Goal: Task Accomplishment & Management: Use online tool/utility

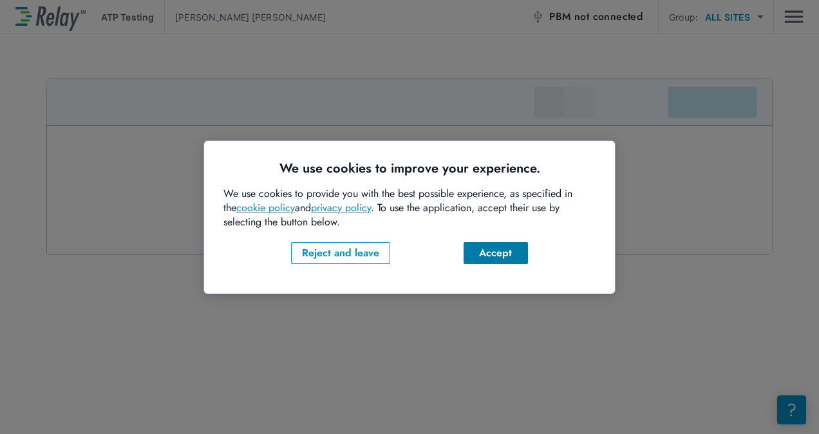
click at [505, 254] on div "Accept" at bounding box center [496, 252] width 44 height 15
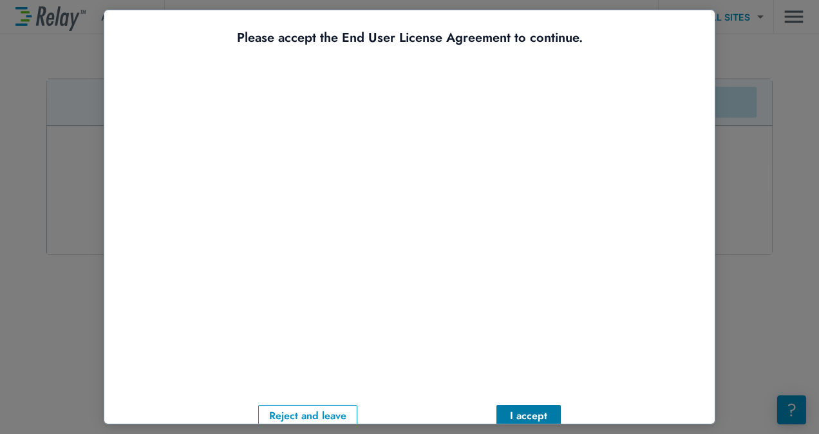
click at [514, 408] on div "I accept" at bounding box center [529, 415] width 44 height 15
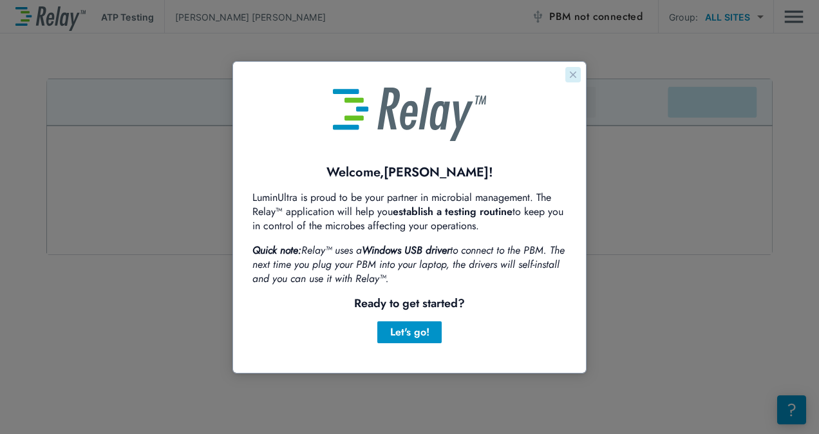
click at [576, 78] on icon "Close guide" at bounding box center [573, 75] width 10 height 10
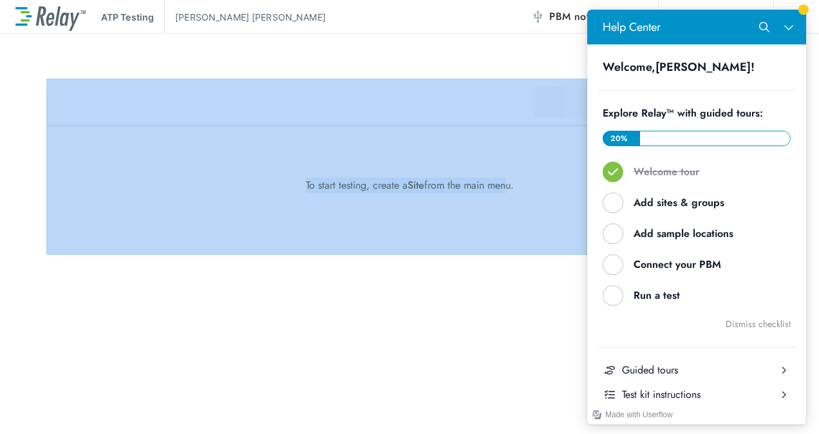
drag, startPoint x: 343, startPoint y: 16, endPoint x: 509, endPoint y: 301, distance: 329.8
click at [509, 301] on div "ATP Testing [PERSON_NAME] PBM not connected Group: ALL SITES ********* ​ To sta…" at bounding box center [409, 217] width 819 height 434
drag, startPoint x: 509, startPoint y: 301, endPoint x: 391, endPoint y: 340, distance: 123.4
click at [391, 340] on div "ATP Testing [PERSON_NAME] PBM not connected Group: ALL SITES ********* ​ To sta…" at bounding box center [409, 217] width 819 height 434
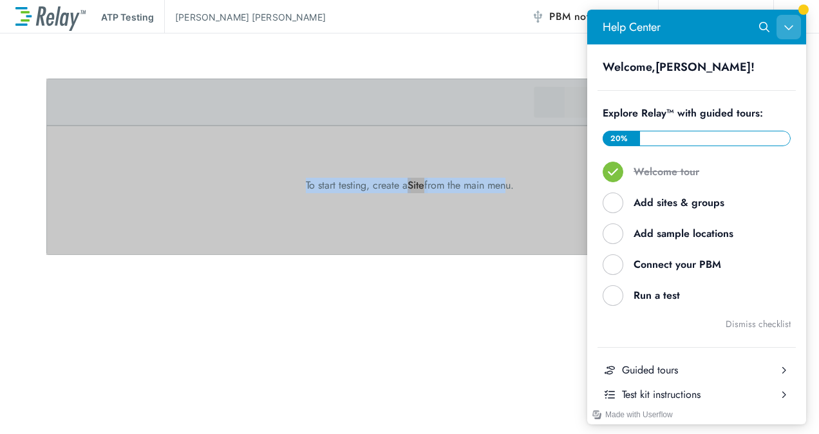
click at [786, 35] on button "Close Help Center" at bounding box center [788, 27] width 24 height 24
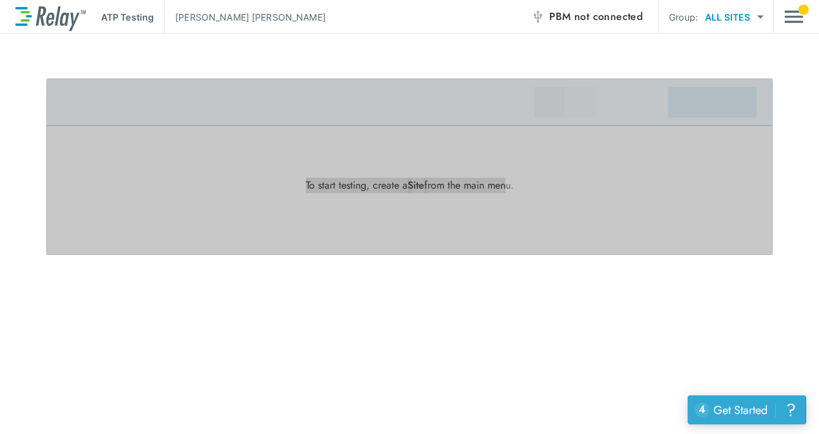
click at [728, 411] on div "Get Started" at bounding box center [740, 410] width 54 height 17
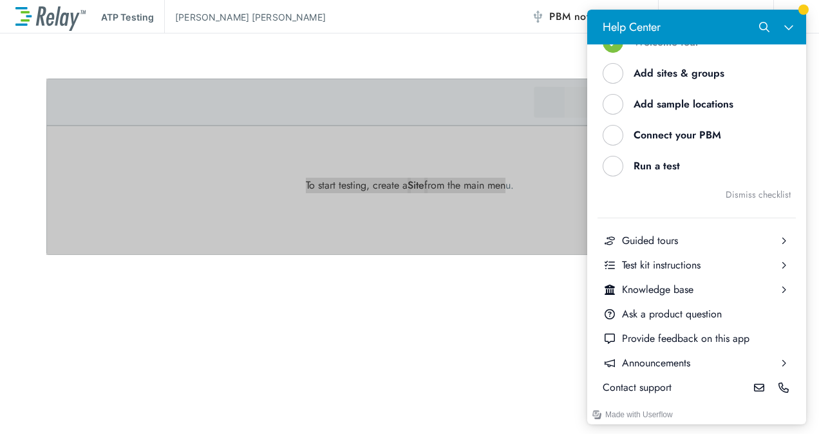
scroll to position [129, 0]
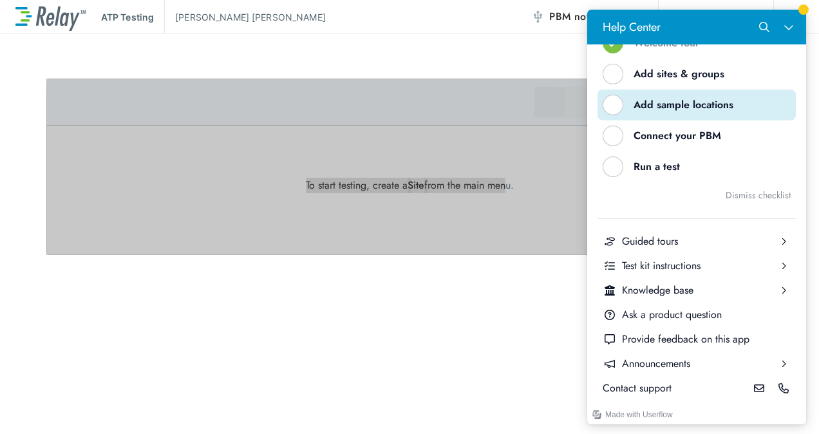
click at [616, 91] on button "Add sample locations" at bounding box center [697, 104] width 198 height 31
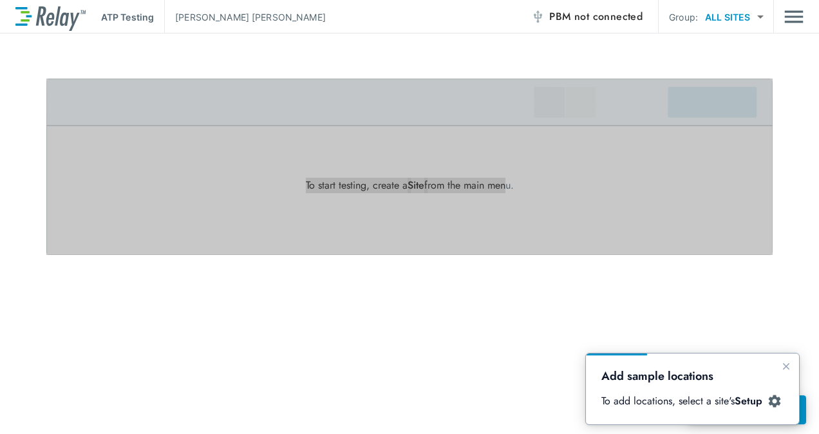
scroll to position [0, 0]
click at [787, 362] on icon "Close guide" at bounding box center [786, 366] width 10 height 10
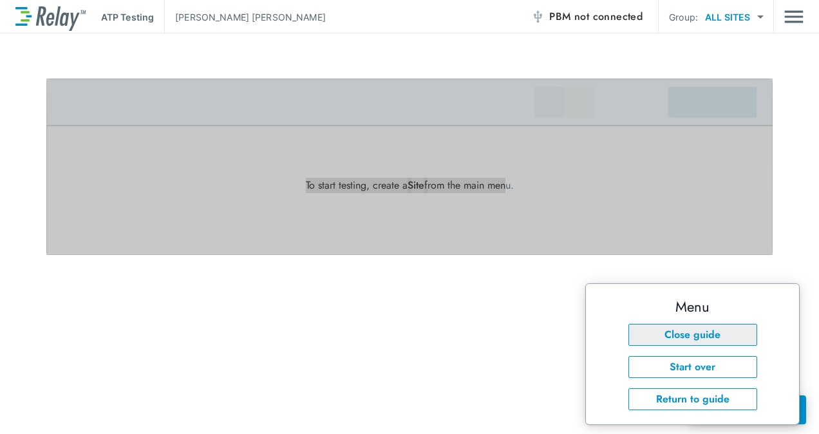
click at [681, 332] on button "Close guide" at bounding box center [692, 335] width 129 height 22
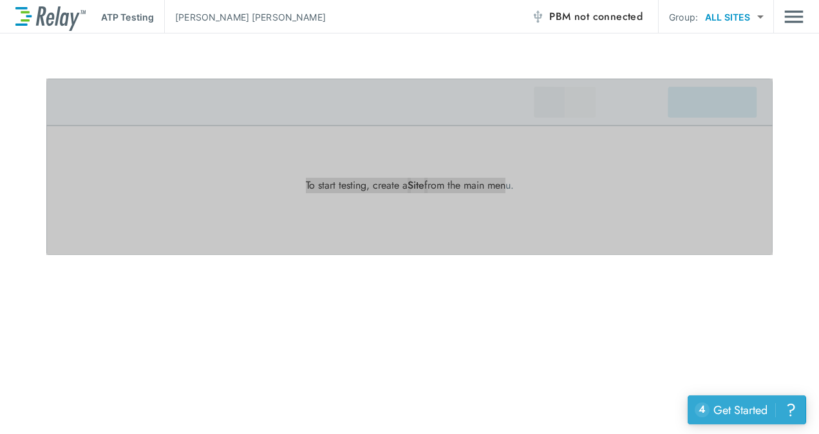
click at [735, 415] on div "Get Started" at bounding box center [740, 410] width 54 height 17
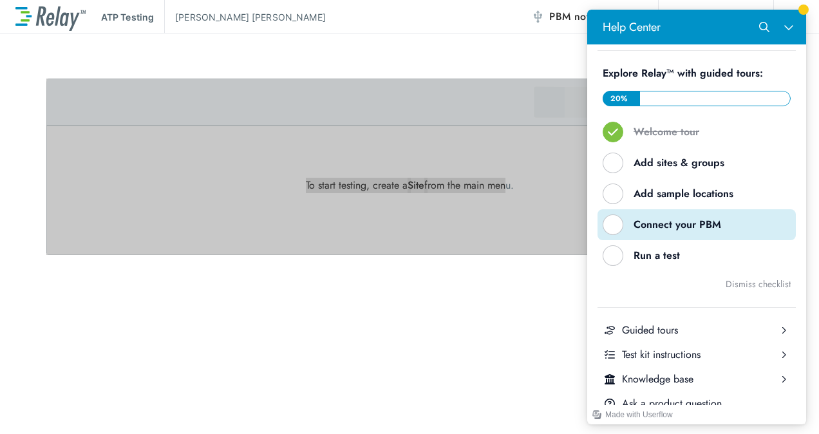
scroll to position [37, 0]
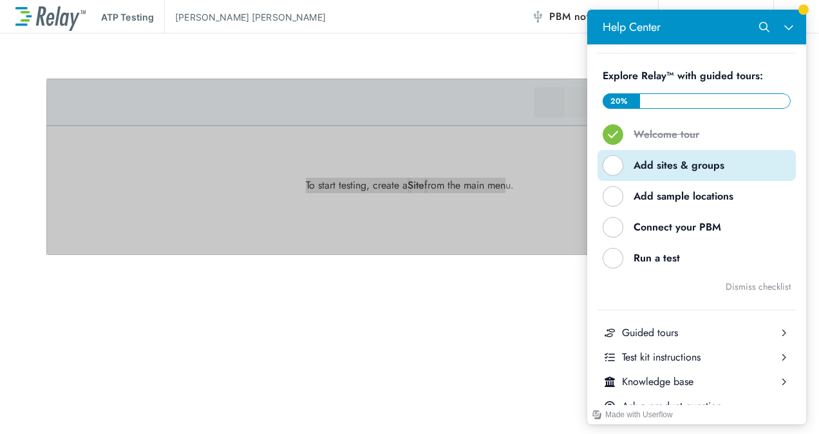
click at [616, 160] on div "Help Center" at bounding box center [613, 165] width 21 height 21
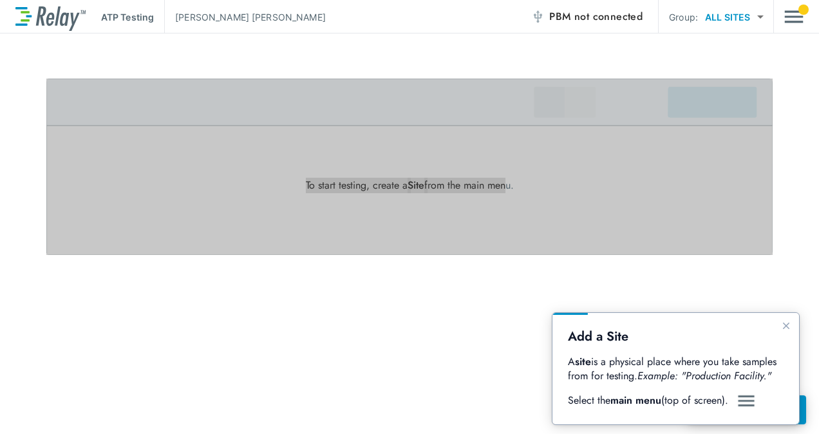
scroll to position [0, 0]
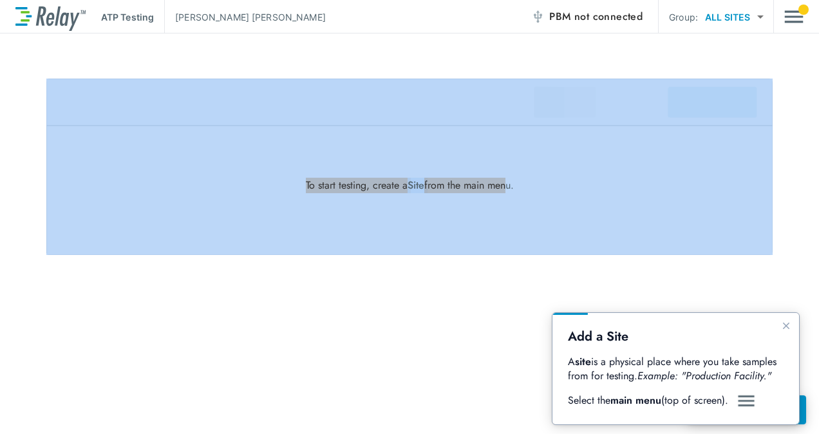
click at [408, 174] on img at bounding box center [409, 167] width 726 height 176
click at [477, 330] on div "ATP Testing [PERSON_NAME] PBM not connected Group: ALL SITES ********* ​ To sta…" at bounding box center [409, 217] width 819 height 434
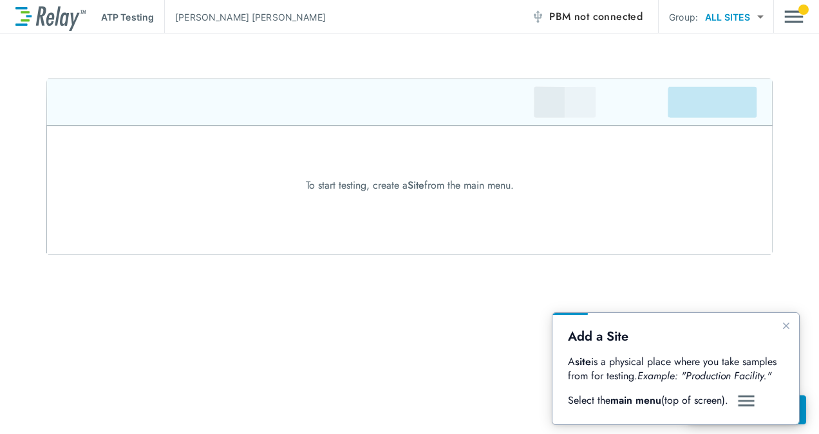
click at [595, 19] on span "not connected" at bounding box center [608, 16] width 68 height 15
click at [340, 351] on div "ATP Testing [PERSON_NAME] PBM not connected Group: ALL SITES ********* ​ To sta…" at bounding box center [409, 217] width 819 height 434
click at [117, 18] on p "ATP Testing" at bounding box center [127, 17] width 53 height 14
click at [785, 333] on button "Close guide" at bounding box center [785, 325] width 15 height 15
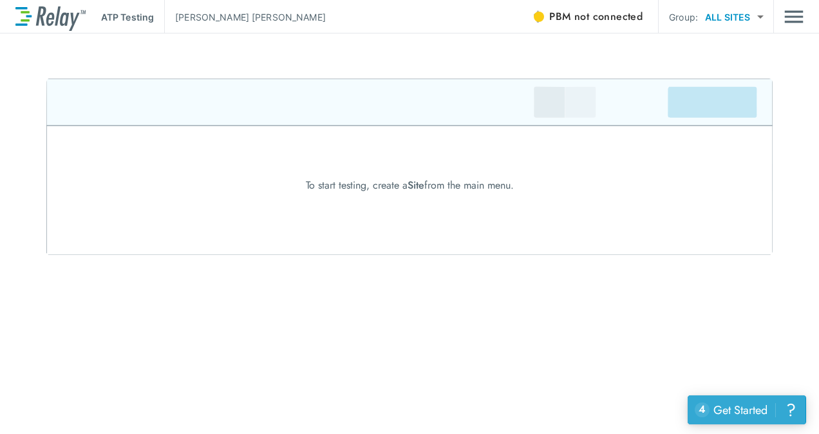
click at [716, 410] on div "Get Started" at bounding box center [740, 410] width 54 height 17
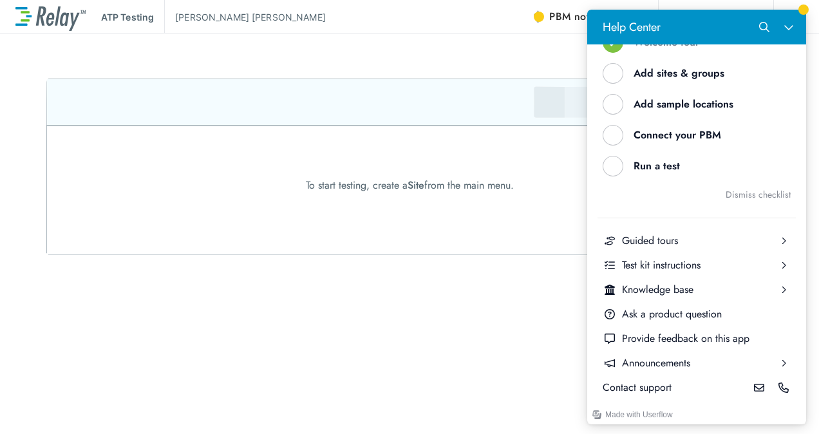
scroll to position [129, 0]
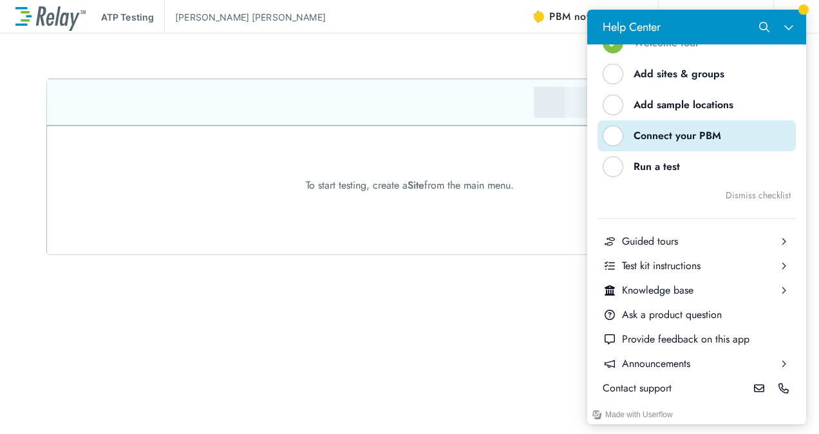
click at [619, 140] on div "Help Center" at bounding box center [613, 136] width 21 height 21
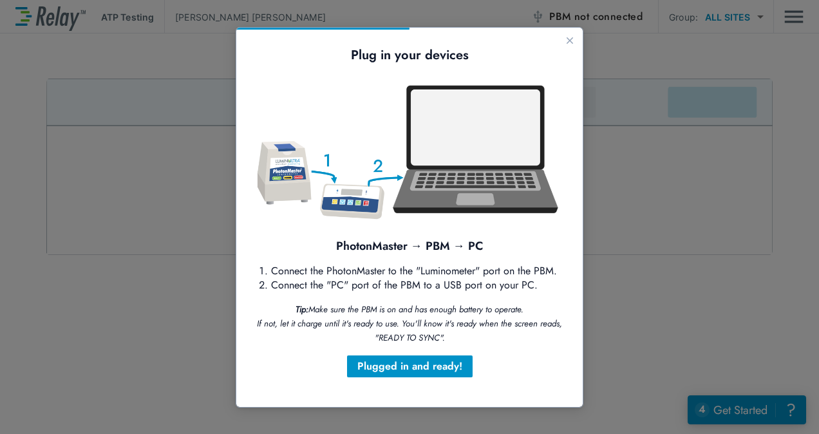
scroll to position [0, 0]
click at [390, 371] on div "Plugged in and ready!" at bounding box center [409, 366] width 105 height 15
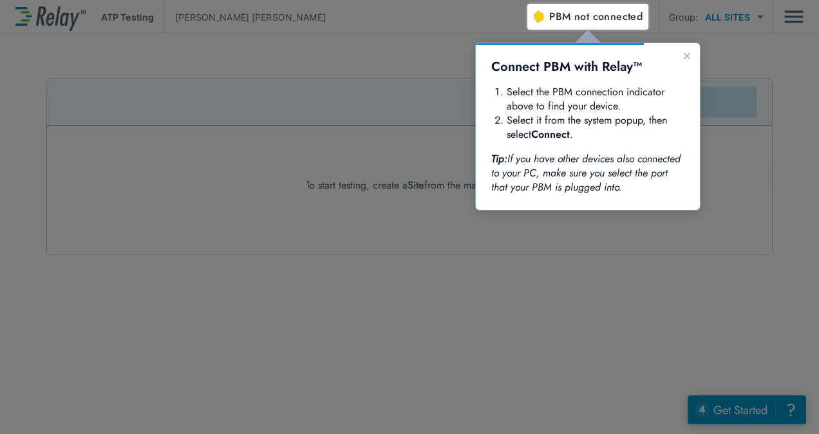
click at [634, 242] on div at bounding box center [673, 232] width 292 height 404
click at [684, 53] on icon "Close guide" at bounding box center [687, 56] width 6 height 6
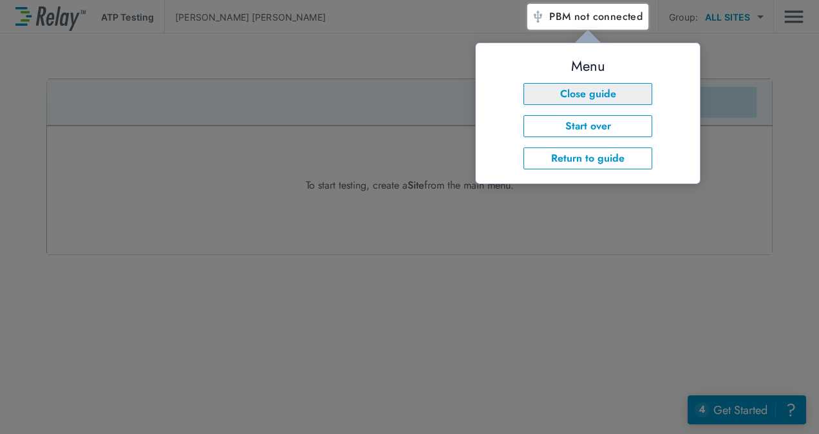
click at [610, 96] on button "Close guide" at bounding box center [587, 94] width 129 height 22
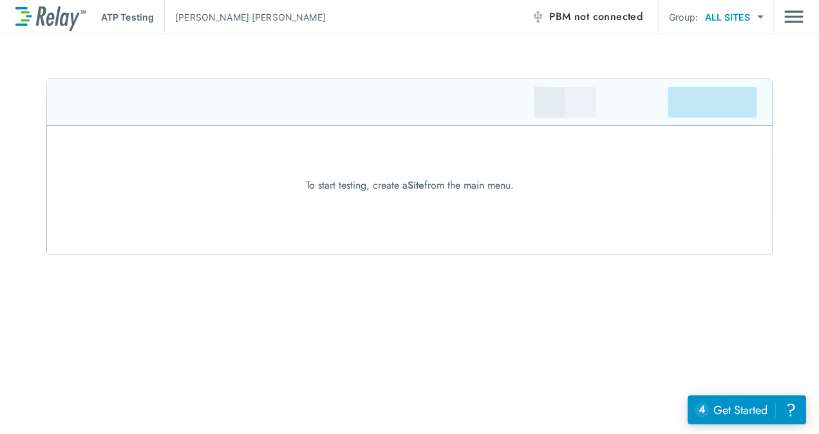
click at [602, 19] on span "not connected" at bounding box center [608, 16] width 68 height 15
click at [569, 105] on img at bounding box center [409, 167] width 726 height 176
click at [419, 184] on span "Site" at bounding box center [416, 185] width 17 height 15
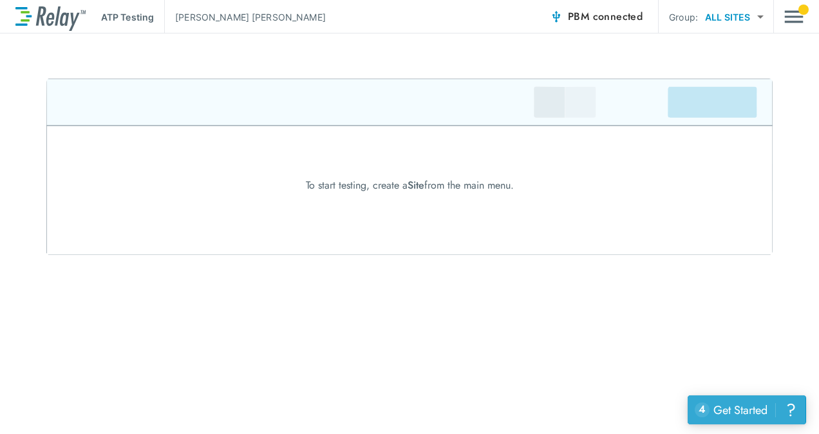
click at [748, 406] on div "Get Started" at bounding box center [740, 410] width 54 height 17
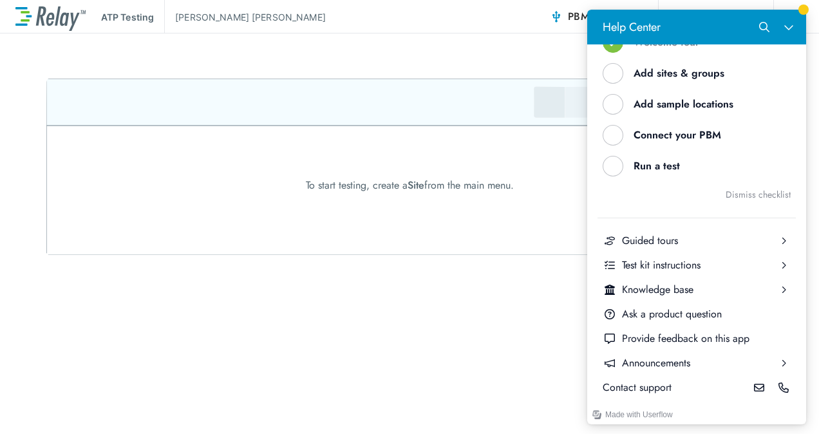
scroll to position [129, 0]
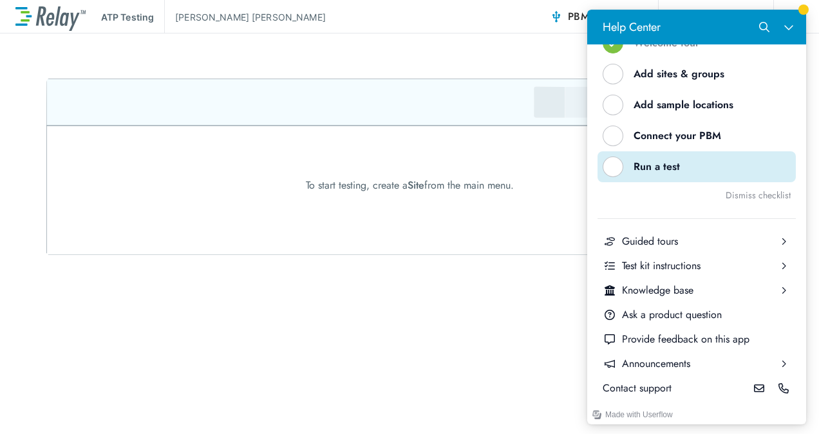
click at [621, 161] on div "Help Center" at bounding box center [613, 166] width 21 height 21
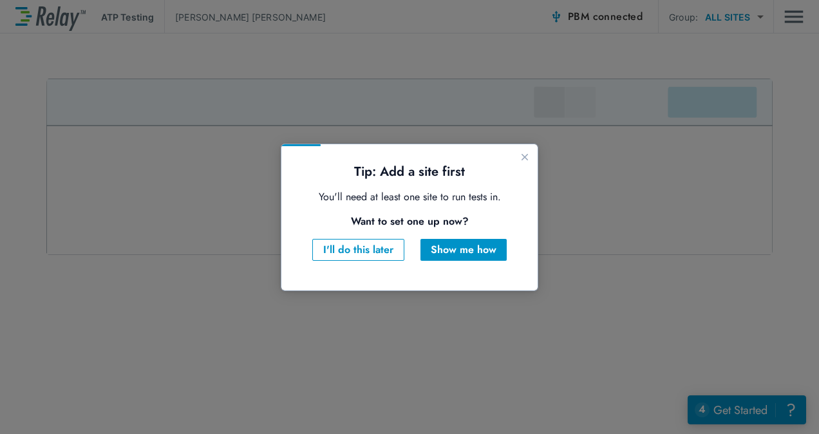
scroll to position [0, 0]
click at [476, 246] on div "Show me how" at bounding box center [464, 249] width 66 height 15
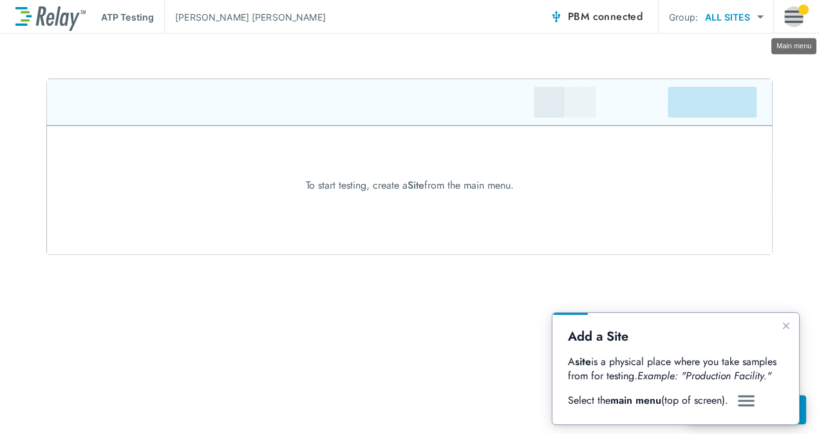
click at [795, 24] on img "Main menu" at bounding box center [793, 17] width 19 height 24
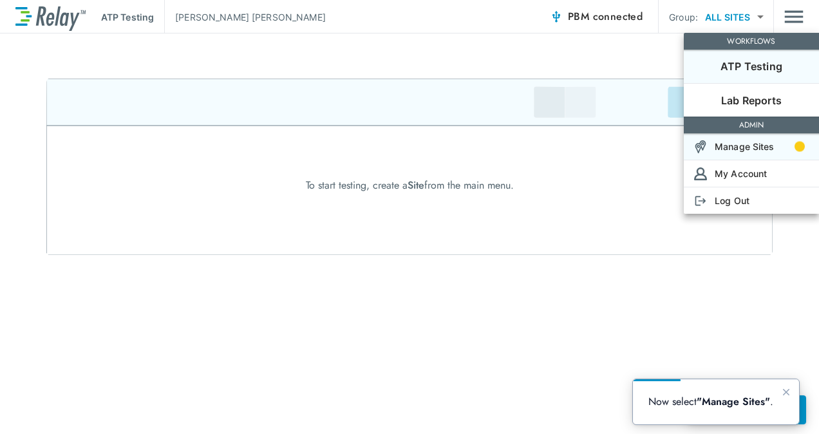
click at [760, 144] on p "Manage Sites" at bounding box center [745, 147] width 60 height 14
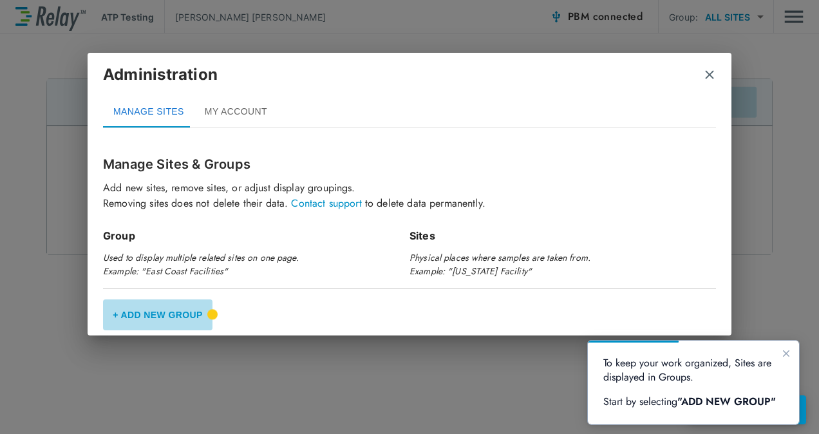
click at [159, 308] on button "+ Add New Group" at bounding box center [157, 314] width 109 height 31
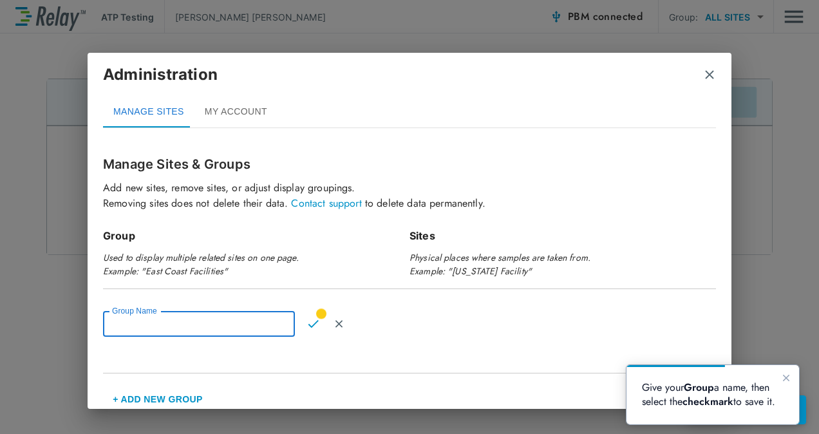
click at [166, 321] on input "Group Name" at bounding box center [199, 324] width 192 height 26
type input "**********"
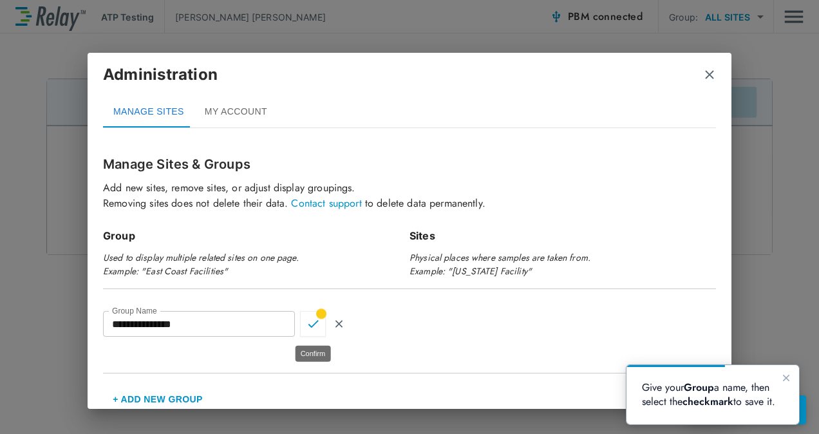
click at [313, 325] on img "Confirm" at bounding box center [313, 324] width 11 height 12
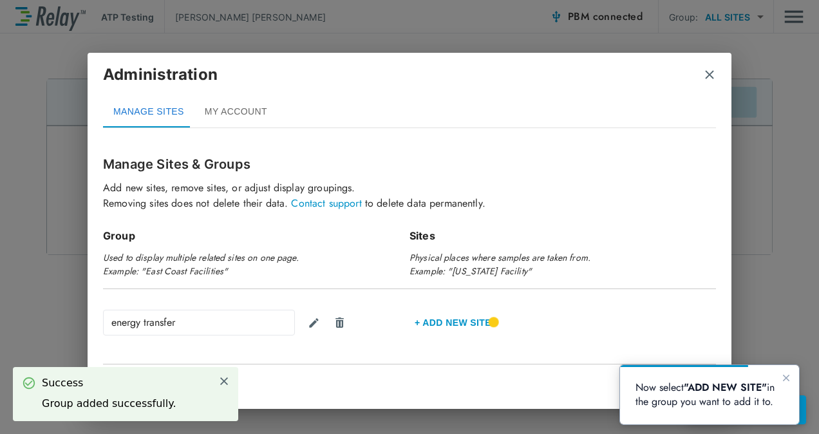
click at [442, 325] on button "+ Add new Site" at bounding box center [452, 322] width 87 height 31
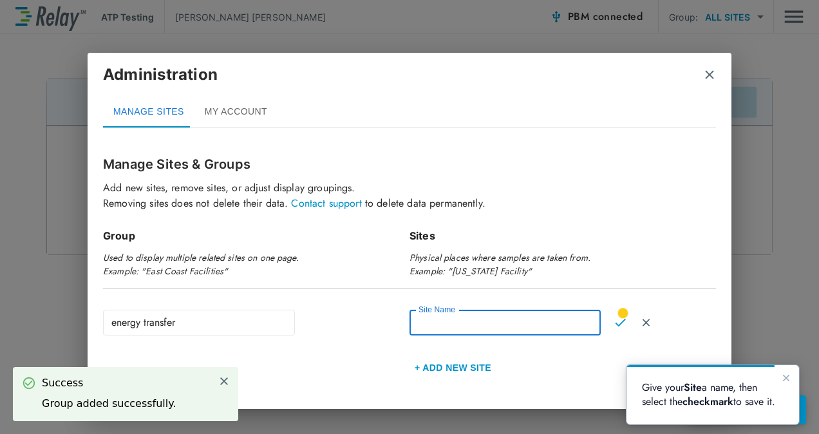
click at [442, 325] on input "Site Name" at bounding box center [504, 323] width 191 height 26
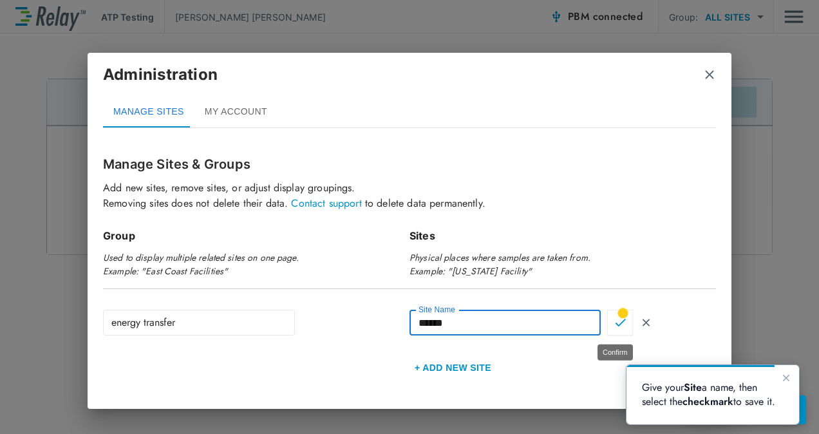
type input "******"
click at [615, 328] on button "Confirm" at bounding box center [620, 323] width 26 height 26
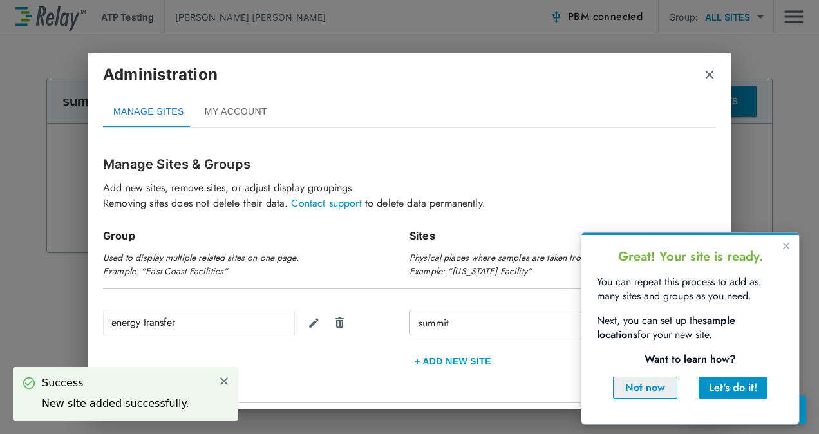
click at [668, 396] on button "Not now" at bounding box center [645, 388] width 64 height 22
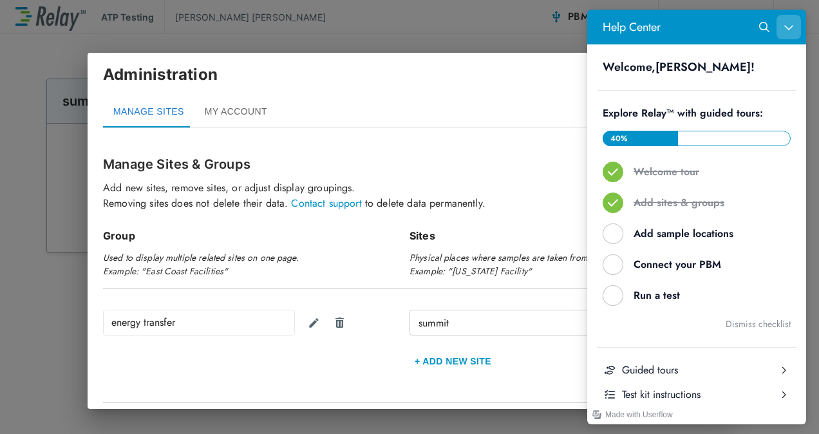
click at [796, 28] on button "Close Help Center" at bounding box center [788, 27] width 24 height 24
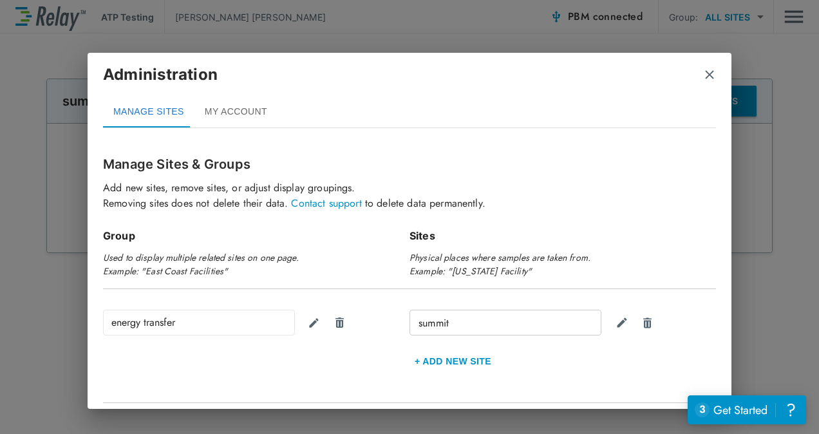
click at [708, 69] on img "close" at bounding box center [709, 74] width 13 height 13
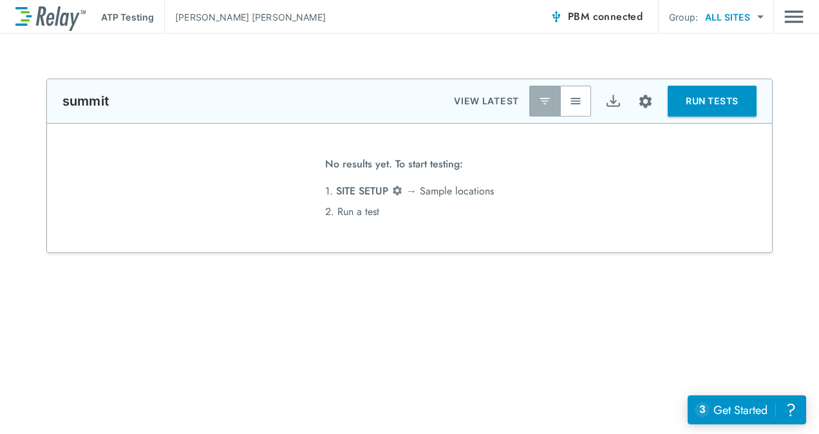
click at [390, 185] on li "1. SITE SETUP → [GEOGRAPHIC_DATA] locations" at bounding box center [409, 191] width 169 height 21
click at [686, 99] on button "RUN TESTS" at bounding box center [712, 101] width 89 height 31
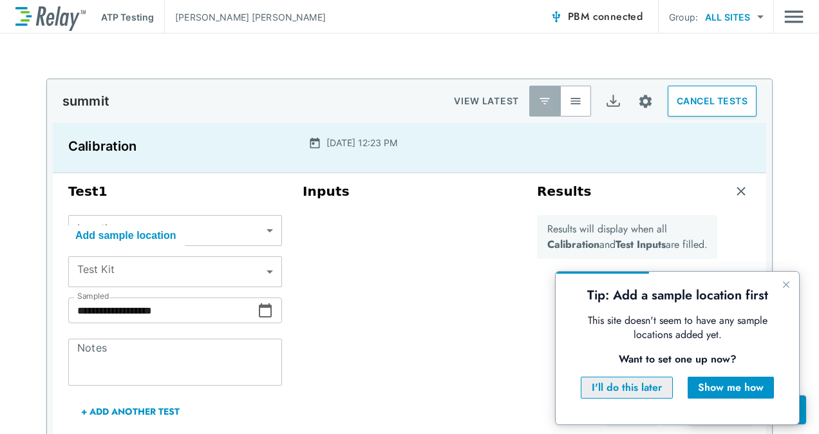
click at [645, 390] on div "I'll do this later" at bounding box center [627, 387] width 70 height 15
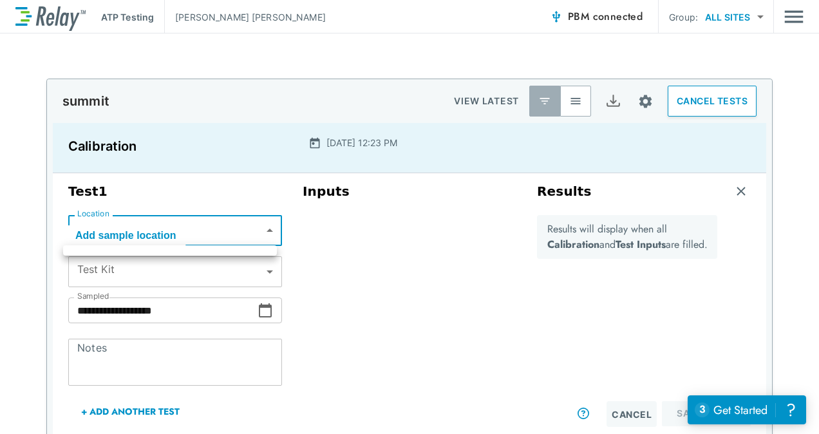
click at [254, 227] on body "**********" at bounding box center [409, 217] width 819 height 434
click at [263, 227] on div at bounding box center [409, 217] width 819 height 434
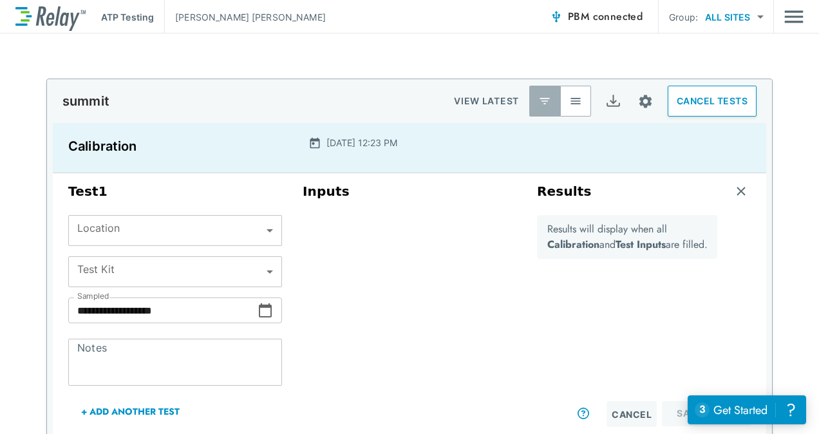
click at [377, 260] on div "Inputs" at bounding box center [409, 305] width 234 height 254
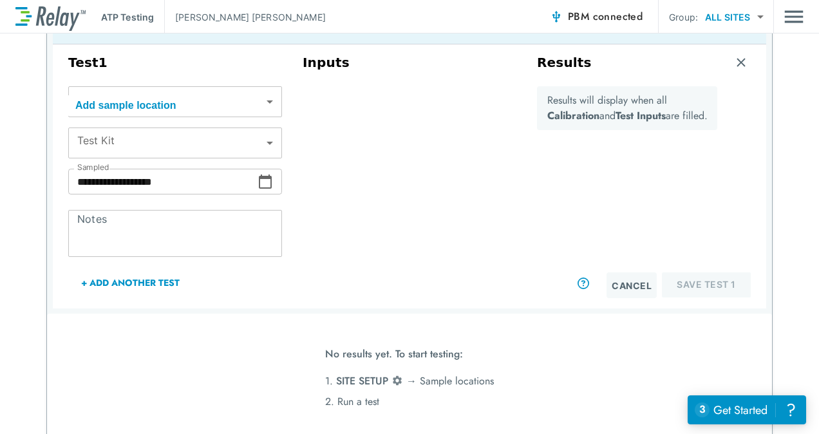
scroll to position [130, 0]
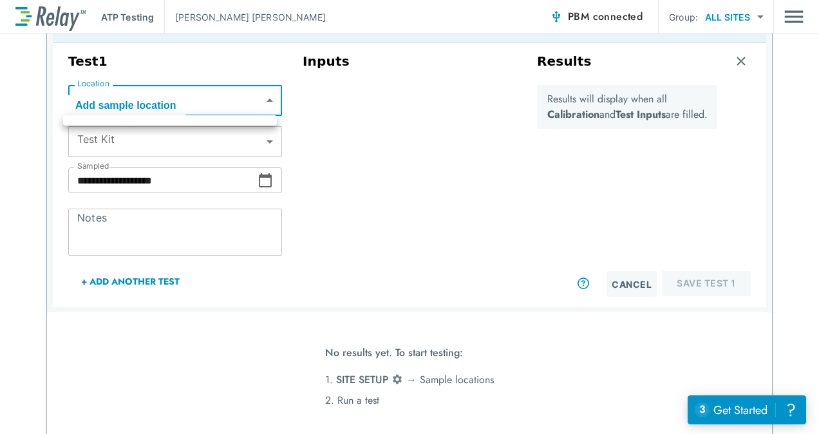
click at [259, 105] on body "**********" at bounding box center [409, 217] width 819 height 434
click at [259, 105] on div at bounding box center [409, 217] width 819 height 434
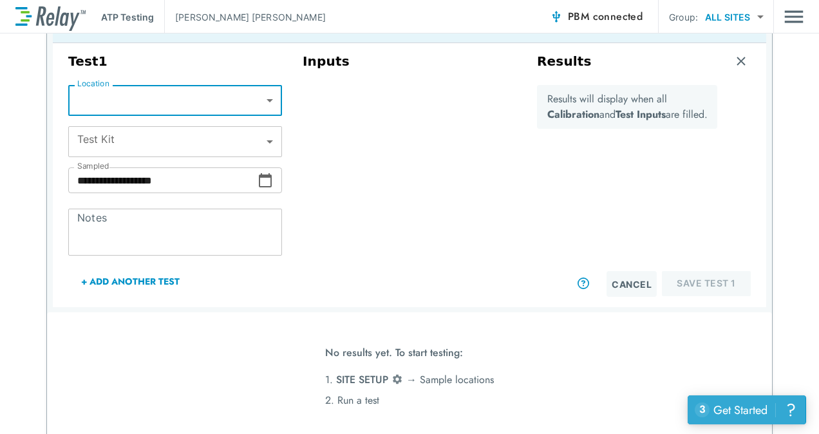
click at [731, 410] on div "Get Started" at bounding box center [740, 410] width 54 height 17
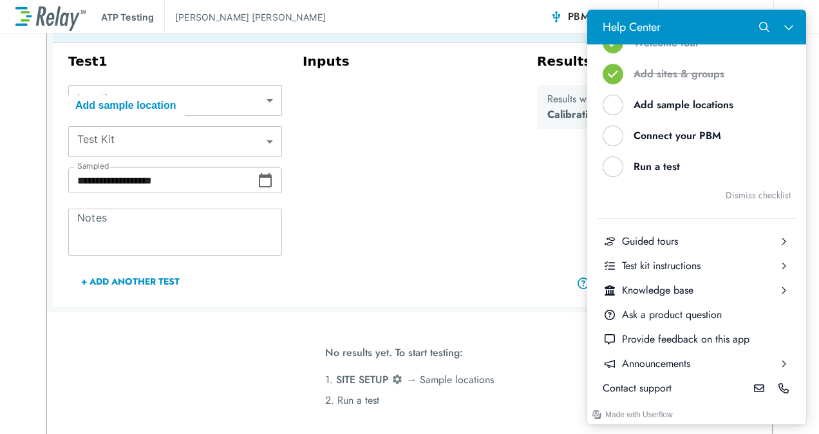
scroll to position [129, 0]
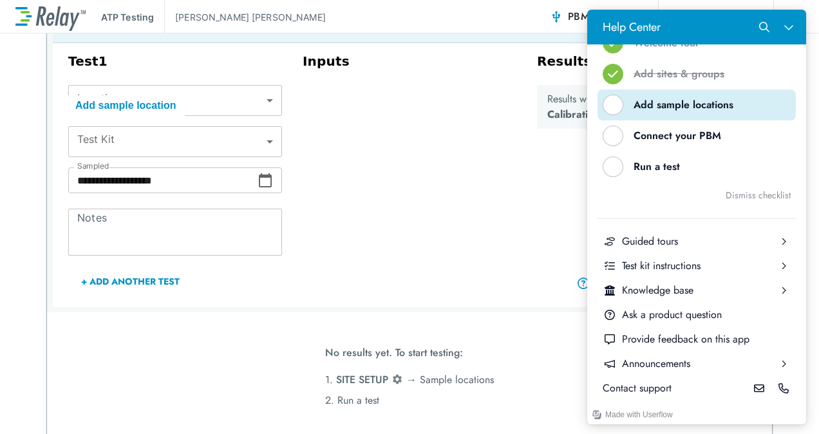
click at [614, 100] on div "Help Center" at bounding box center [613, 105] width 21 height 21
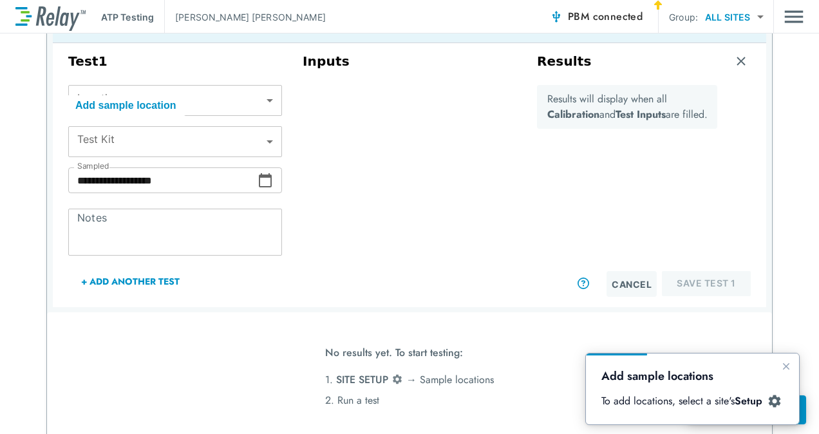
scroll to position [0, 0]
click at [758, 403] on b "Setup" at bounding box center [749, 400] width 28 height 15
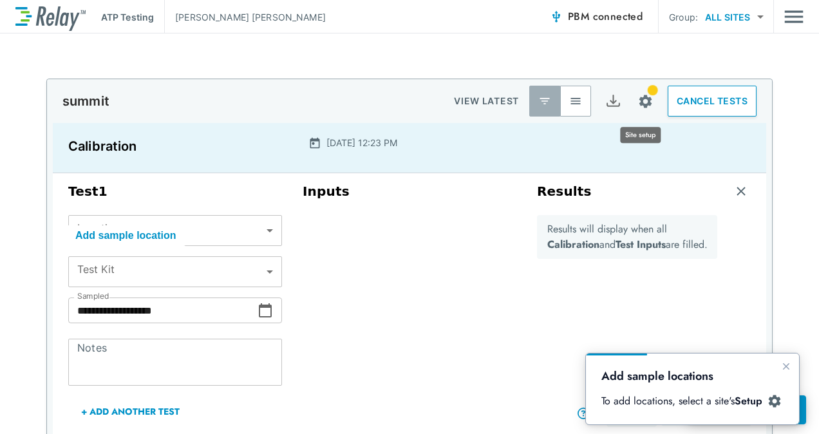
click at [640, 100] on img "Site setup" at bounding box center [645, 101] width 16 height 16
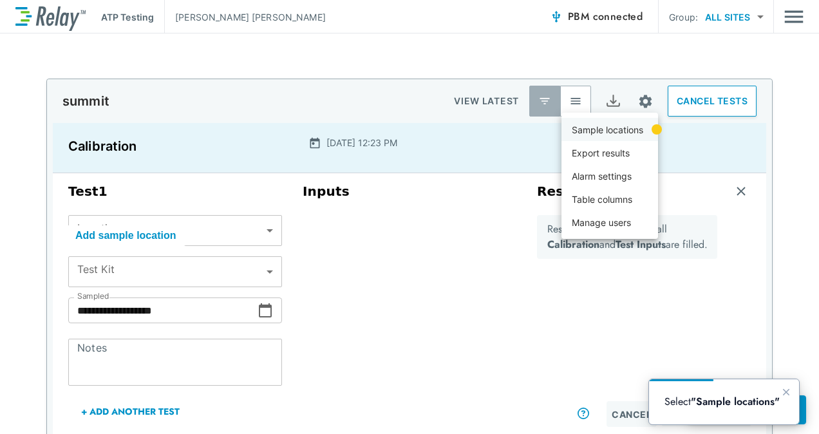
click at [628, 121] on li "Sample locations" at bounding box center [609, 129] width 97 height 23
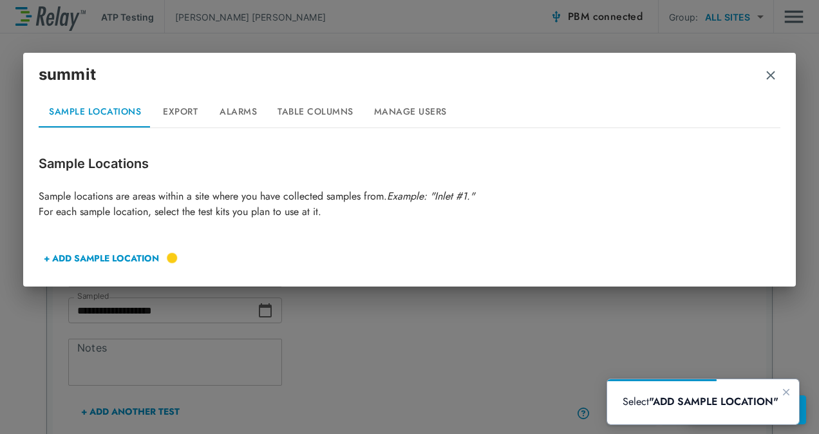
click at [138, 245] on div "Sample Locations Sample locations are areas within a site where you have collec…" at bounding box center [410, 214] width 742 height 120
click at [129, 254] on button "+ ADD SAMPLE LOCATION" at bounding box center [102, 258] width 126 height 31
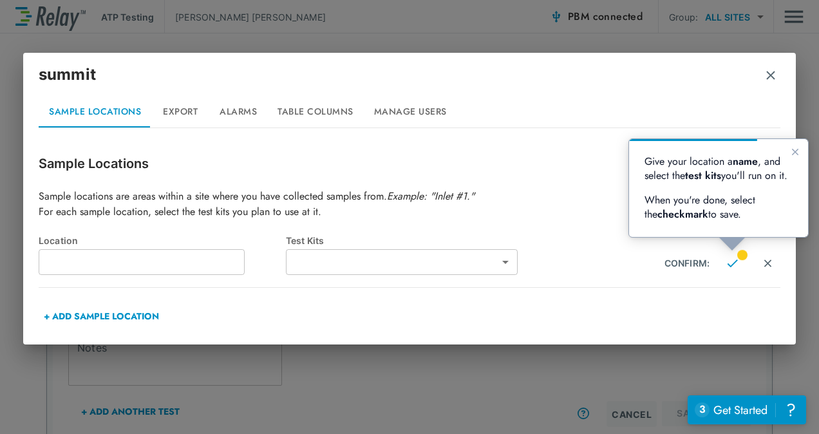
click at [143, 268] on input "text" at bounding box center [142, 262] width 206 height 26
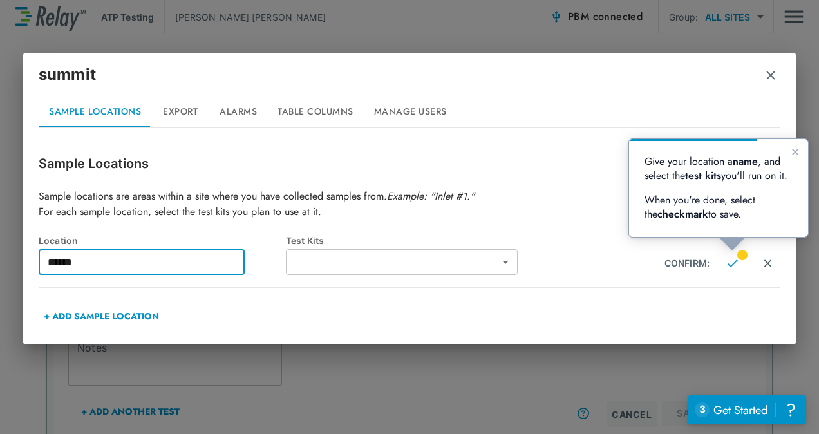
type input "******"
click at [507, 269] on body "**********" at bounding box center [409, 217] width 819 height 434
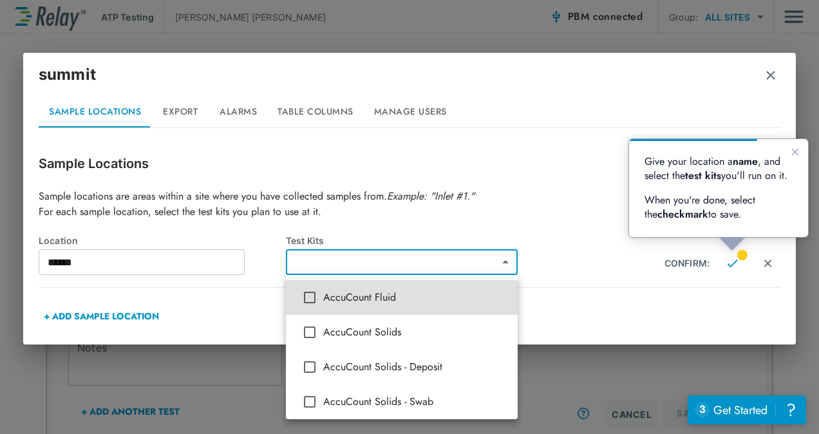
click at [399, 401] on span "AccuCount Solids - Swab" at bounding box center [415, 401] width 184 height 15
type input "**********"
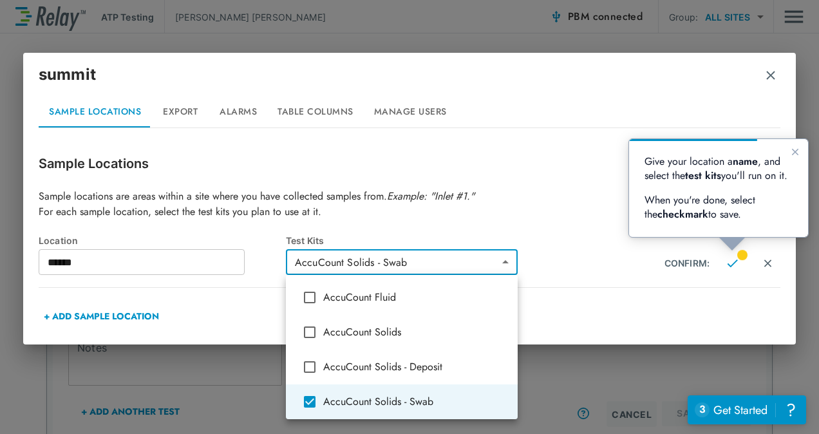
click at [576, 284] on div at bounding box center [409, 217] width 819 height 434
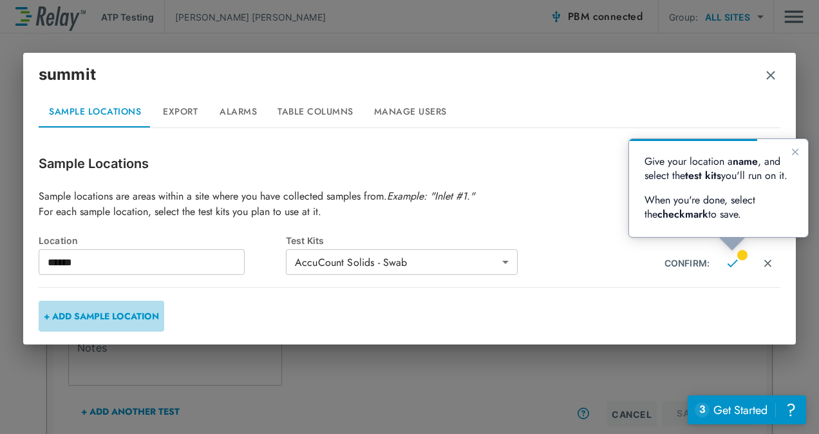
click at [120, 321] on button "+ ADD SAMPLE LOCATION" at bounding box center [102, 316] width 126 height 31
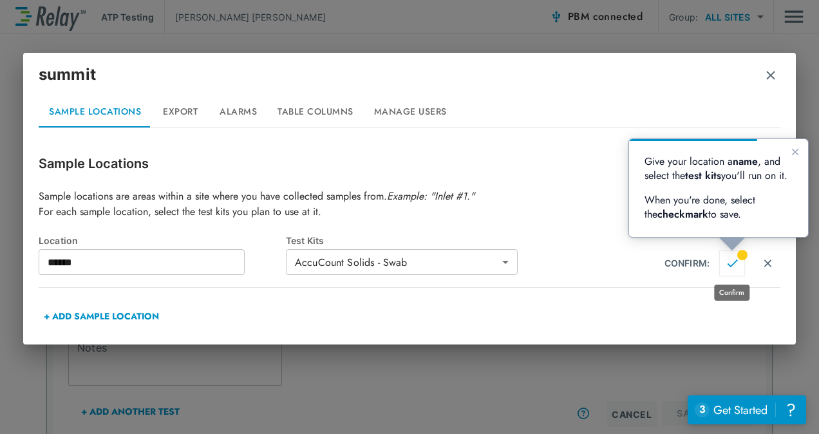
click at [735, 265] on img "Confirm" at bounding box center [732, 264] width 11 height 12
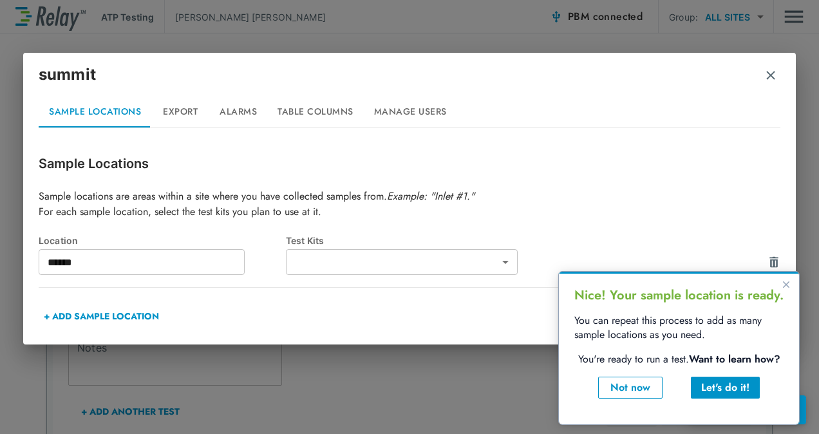
type input "**********"
type input "******"
type input "**********"
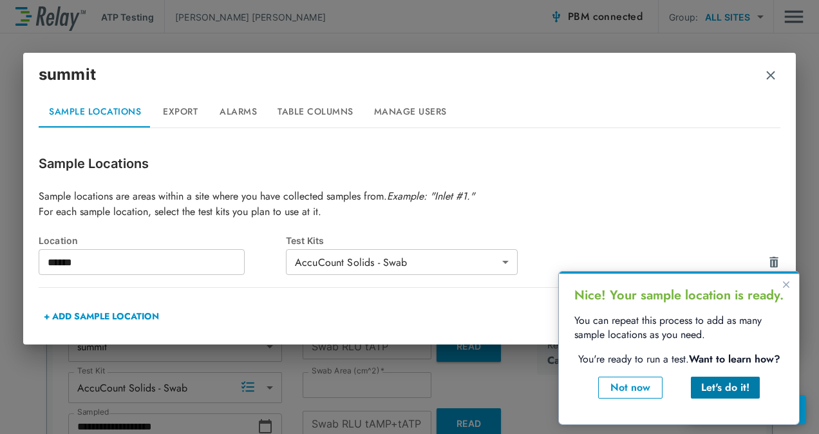
click at [739, 382] on div "Let's do it!" at bounding box center [725, 387] width 48 height 15
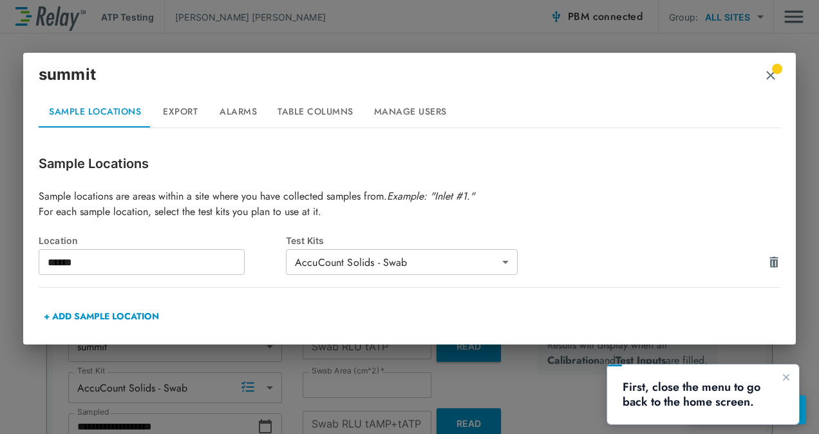
click at [771, 76] on img "button" at bounding box center [770, 75] width 13 height 13
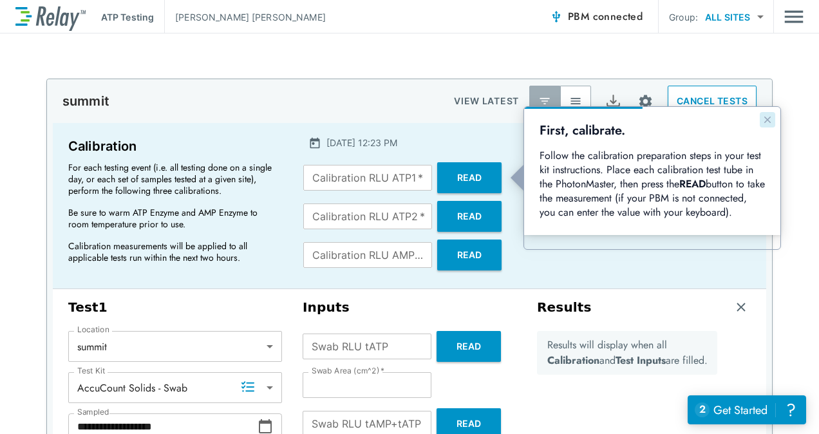
click at [769, 117] on icon "Close guide" at bounding box center [767, 120] width 10 height 10
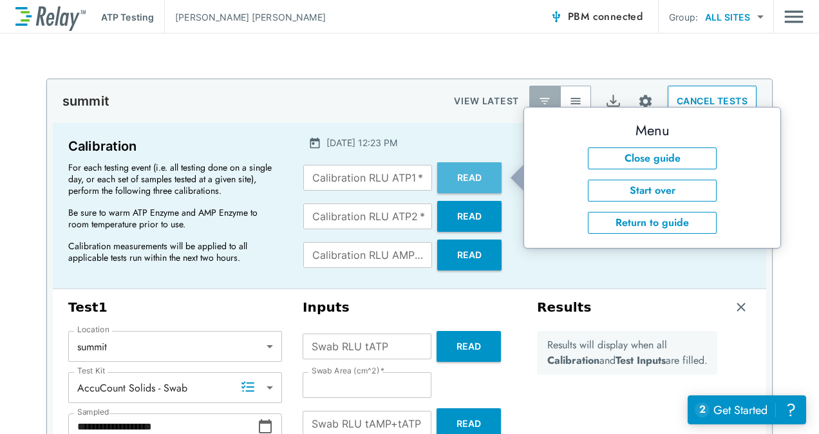
click at [452, 174] on button "Read" at bounding box center [469, 177] width 64 height 31
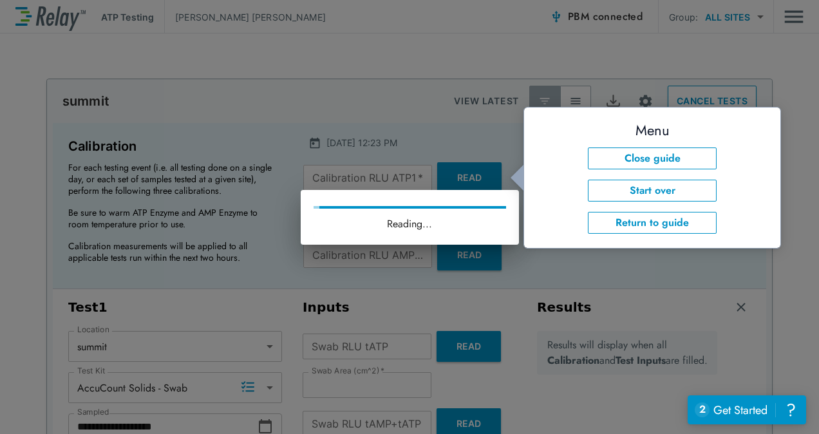
type input "*"
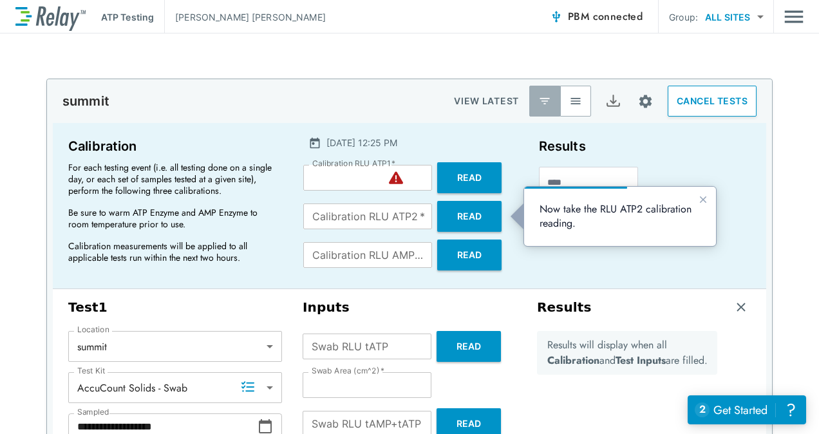
drag, startPoint x: 452, startPoint y: 174, endPoint x: 679, endPoint y: 164, distance: 226.9
click at [679, 164] on div "Calibration For each testing event (i.e. all testing done on a single day, or e…" at bounding box center [409, 206] width 713 height 166
click at [706, 202] on icon "Close guide" at bounding box center [703, 199] width 10 height 10
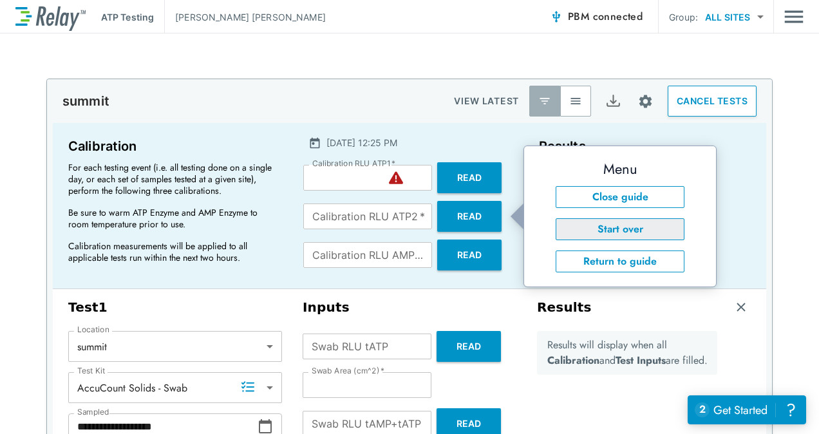
click at [659, 232] on button "Start over" at bounding box center [620, 229] width 129 height 22
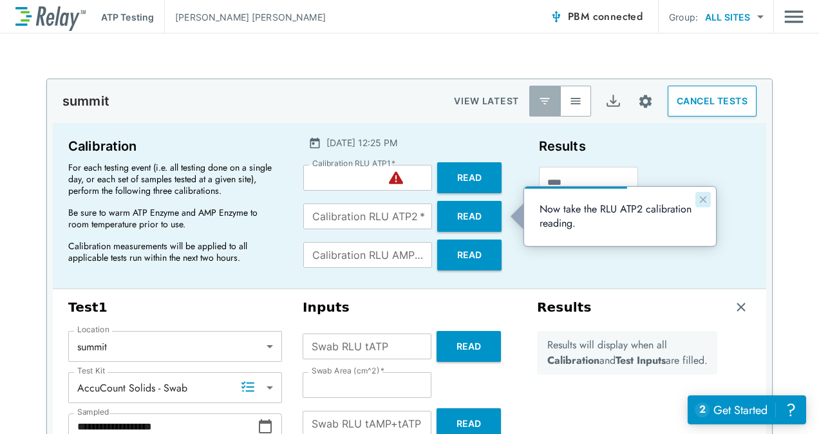
click at [706, 201] on icon "Close guide" at bounding box center [703, 199] width 10 height 10
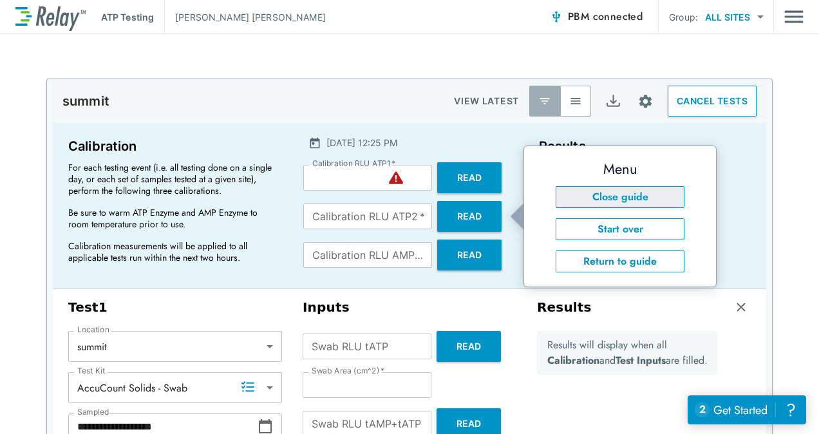
click at [641, 198] on button "Close guide" at bounding box center [620, 197] width 129 height 22
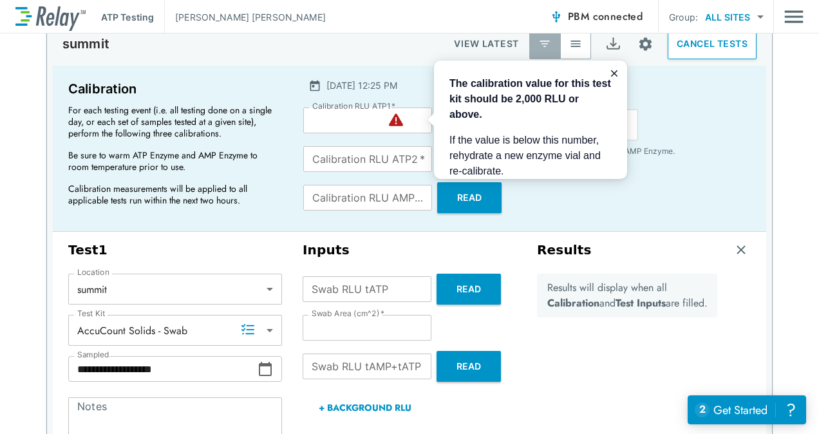
click at [326, 118] on input "*" at bounding box center [367, 121] width 129 height 26
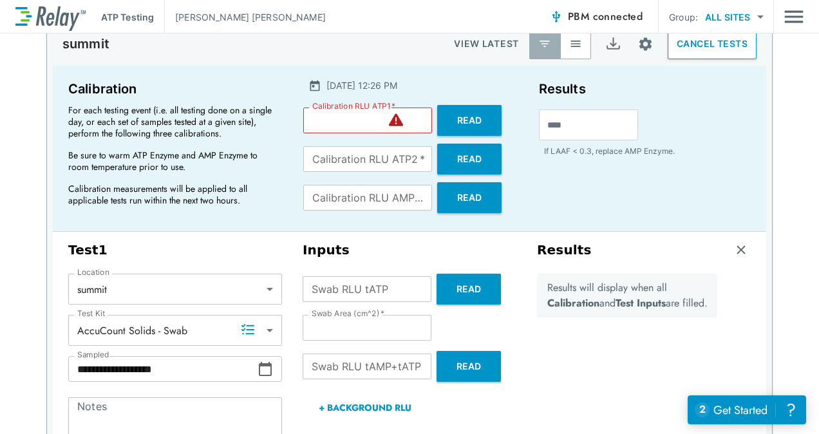
click at [559, 182] on div "Results If LAAF < 0.3, replace AMP Enzyme." at bounding box center [645, 148] width 232 height 155
click at [413, 115] on input "*" at bounding box center [367, 121] width 129 height 26
click at [415, 121] on input "*" at bounding box center [367, 121] width 129 height 26
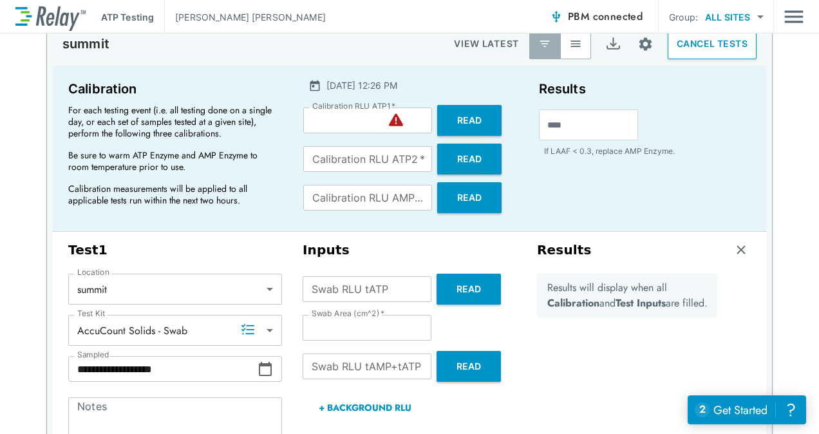
click at [576, 208] on div "Results If LAAF < 0.3, replace AMP Enzyme." at bounding box center [645, 148] width 232 height 155
click at [590, 175] on div "Results If LAAF < 0.3, replace AMP Enzyme." at bounding box center [645, 148] width 232 height 155
click at [471, 118] on button "Read" at bounding box center [469, 120] width 64 height 31
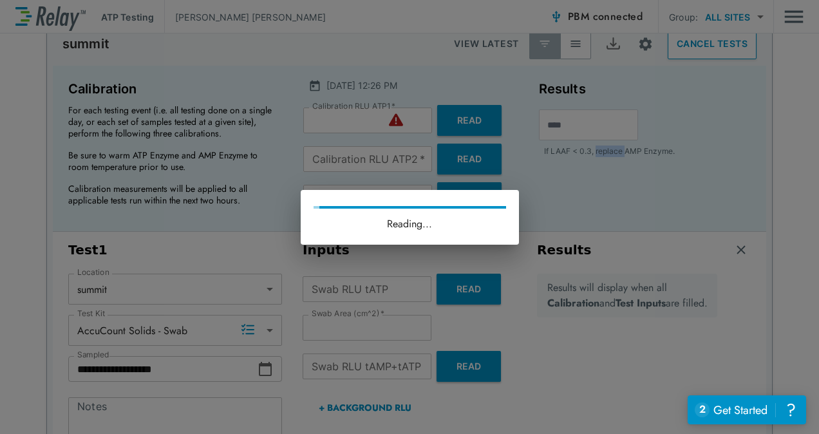
type input "*****"
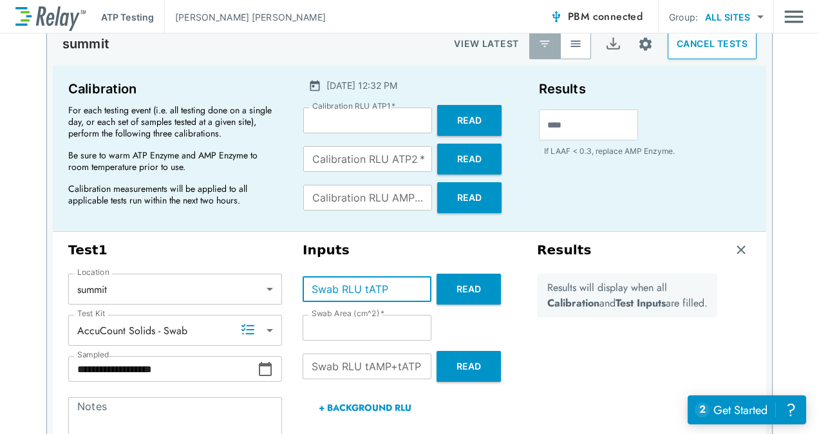
click at [375, 290] on input "Swab RLU tATP" at bounding box center [367, 289] width 129 height 26
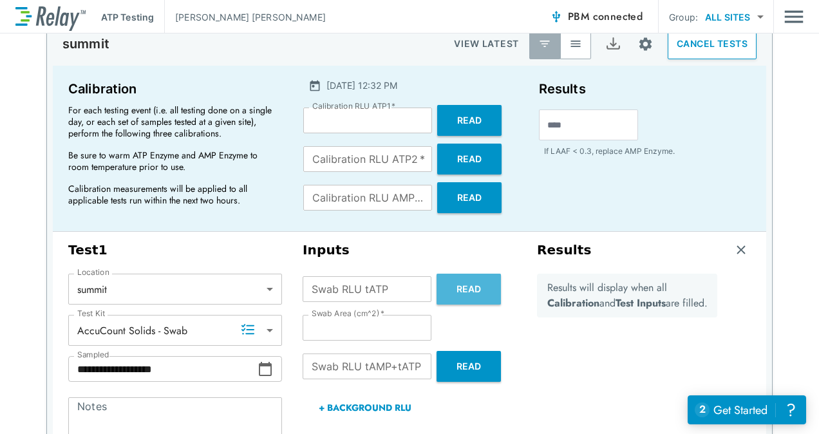
click at [467, 287] on button "Read" at bounding box center [469, 289] width 64 height 31
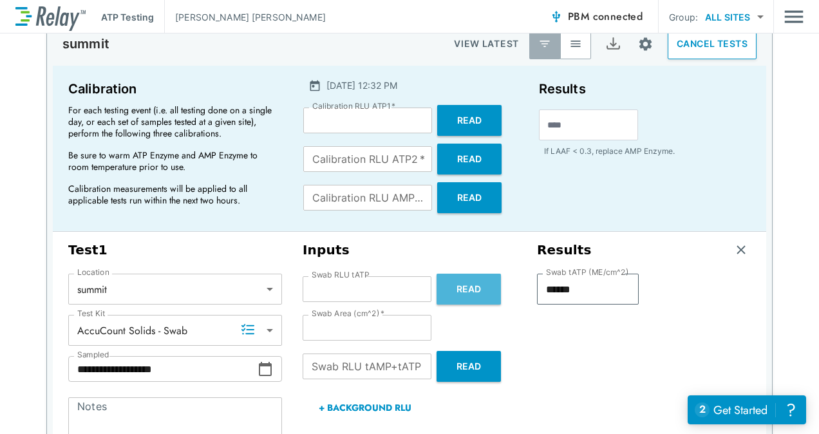
click at [478, 294] on button "Read" at bounding box center [469, 289] width 64 height 31
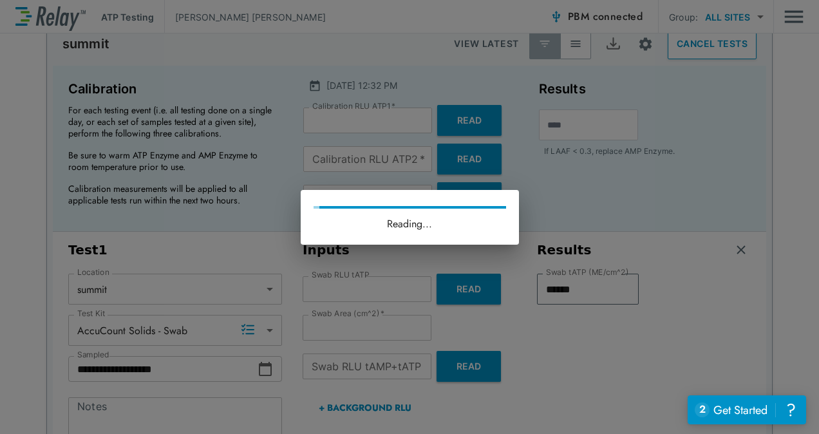
type input "***"
type input "******"
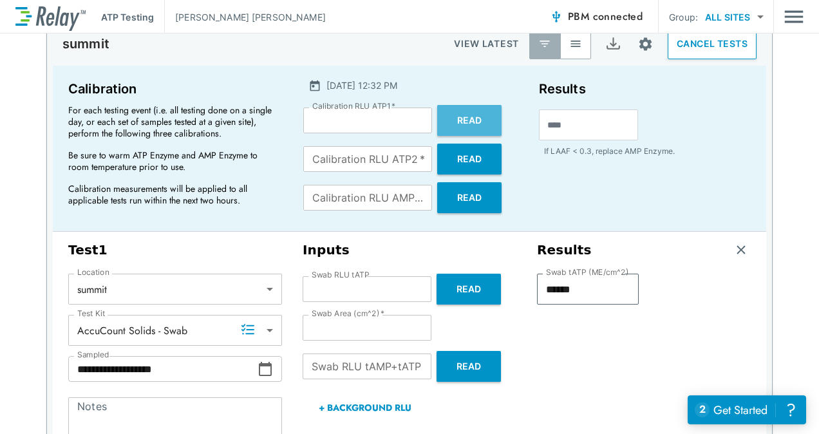
click at [458, 113] on button "Read" at bounding box center [469, 120] width 64 height 31
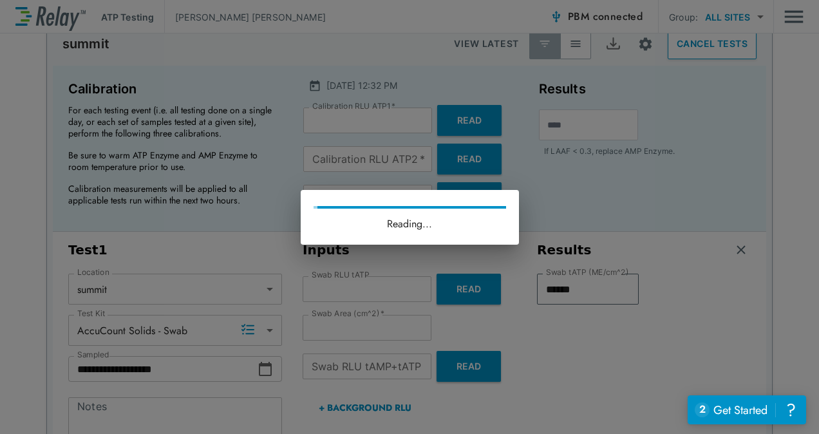
type input "****"
type input "*******"
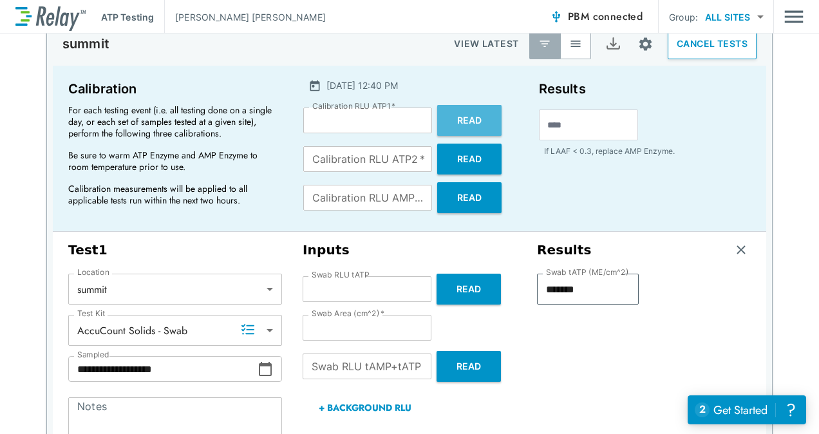
click at [466, 126] on button "Read" at bounding box center [469, 120] width 64 height 31
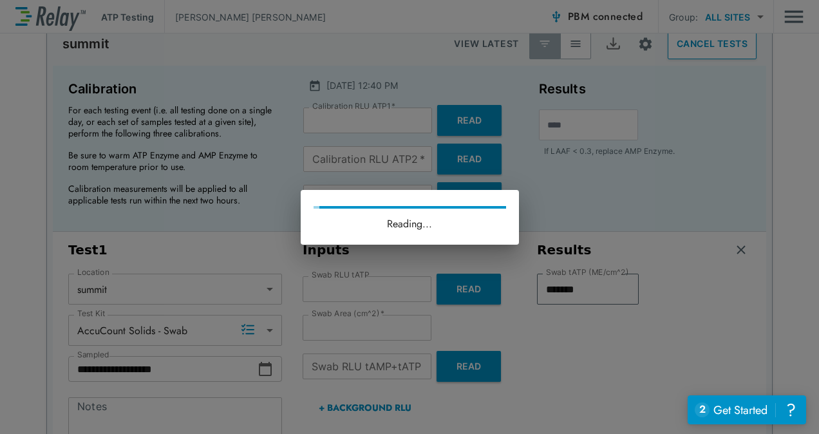
type input "****"
type input "*******"
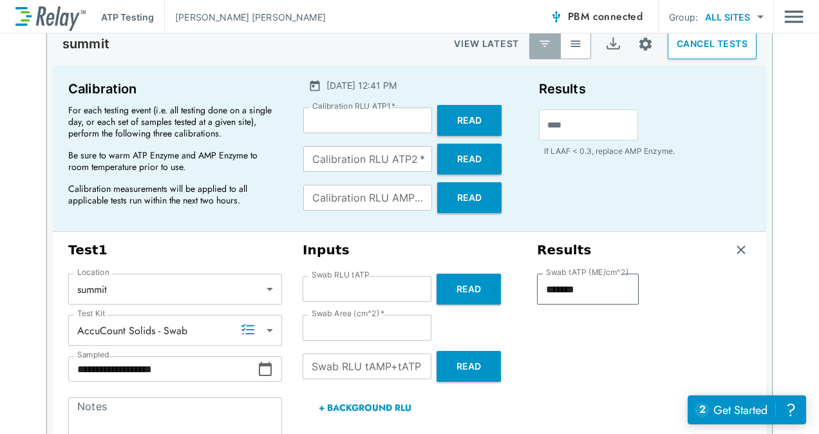
click at [782, 80] on div "**********" at bounding box center [409, 325] width 819 height 609
